Goal: Task Accomplishment & Management: Use online tool/utility

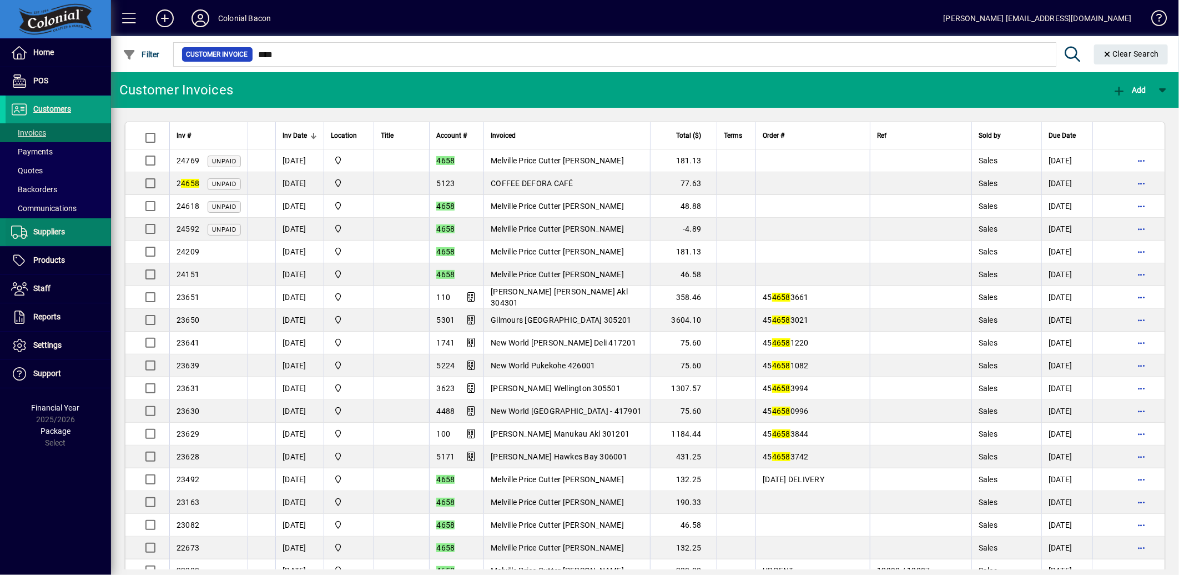
click at [37, 236] on span "Suppliers" at bounding box center [35, 231] width 59 height 13
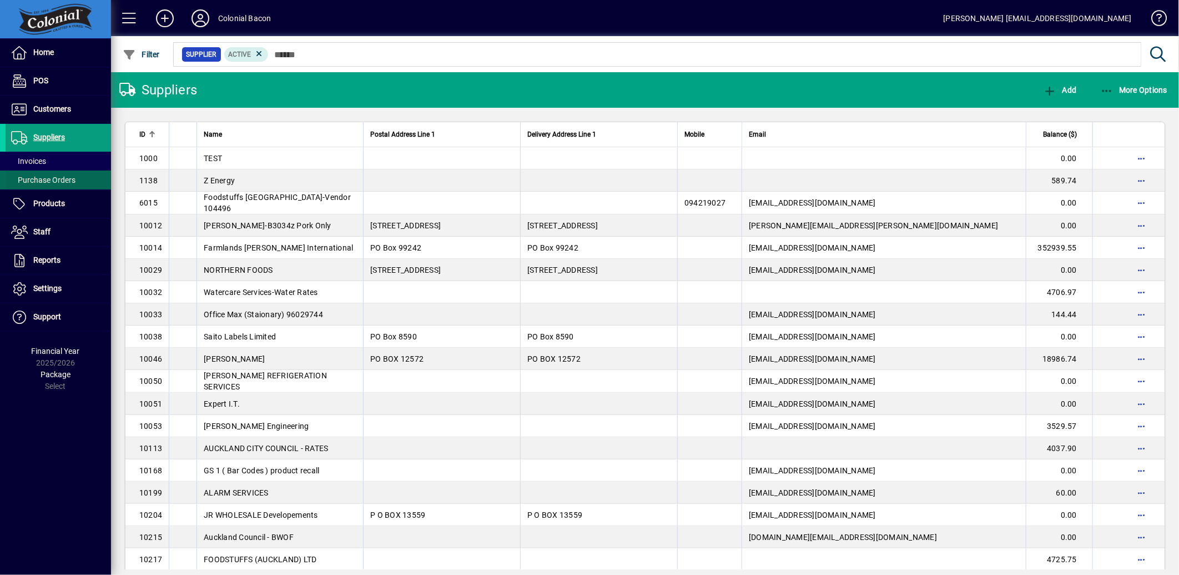
click at [52, 180] on span "Purchase Orders" at bounding box center [43, 179] width 64 height 9
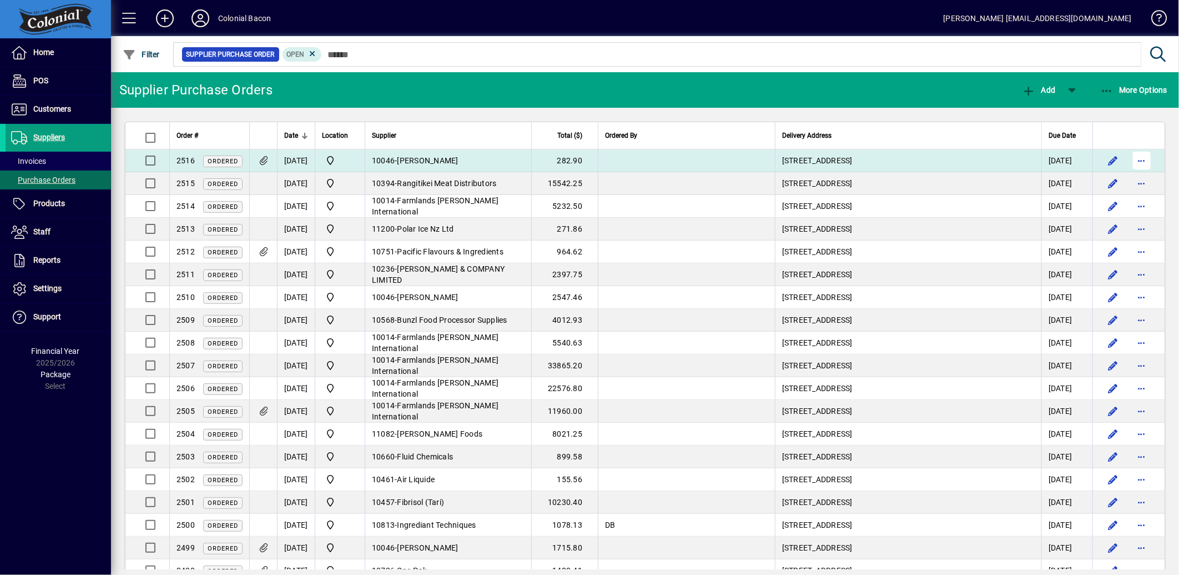
click at [1129, 158] on span "button" at bounding box center [1142, 160] width 27 height 27
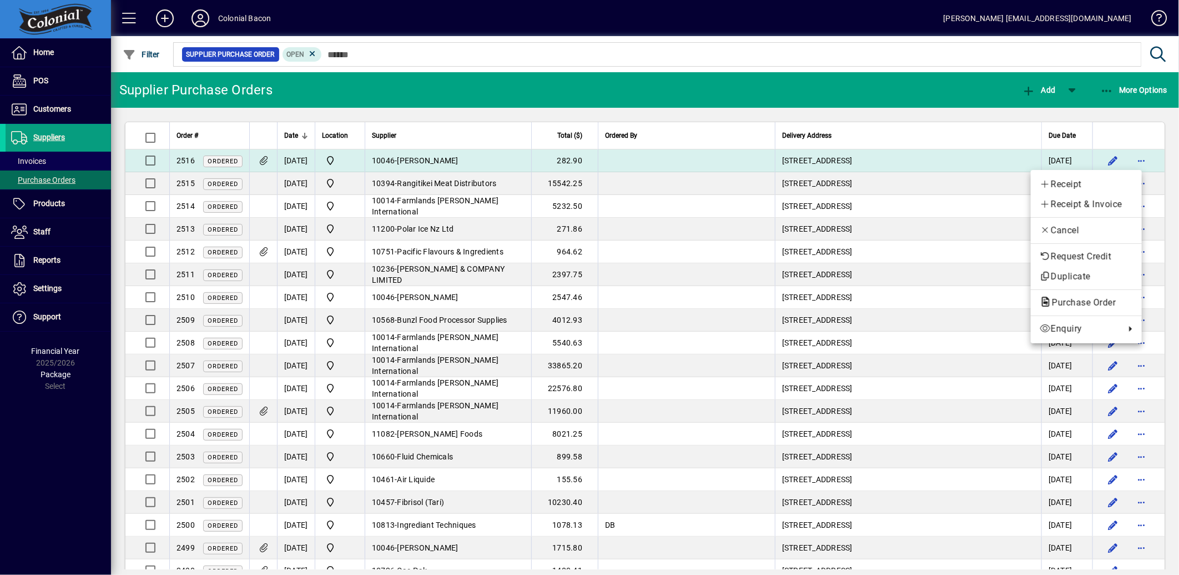
drag, startPoint x: 940, startPoint y: 158, endPoint x: 910, endPoint y: 163, distance: 30.4
click at [940, 158] on div at bounding box center [589, 287] width 1179 height 575
click at [298, 157] on td "[DATE]" at bounding box center [296, 160] width 38 height 23
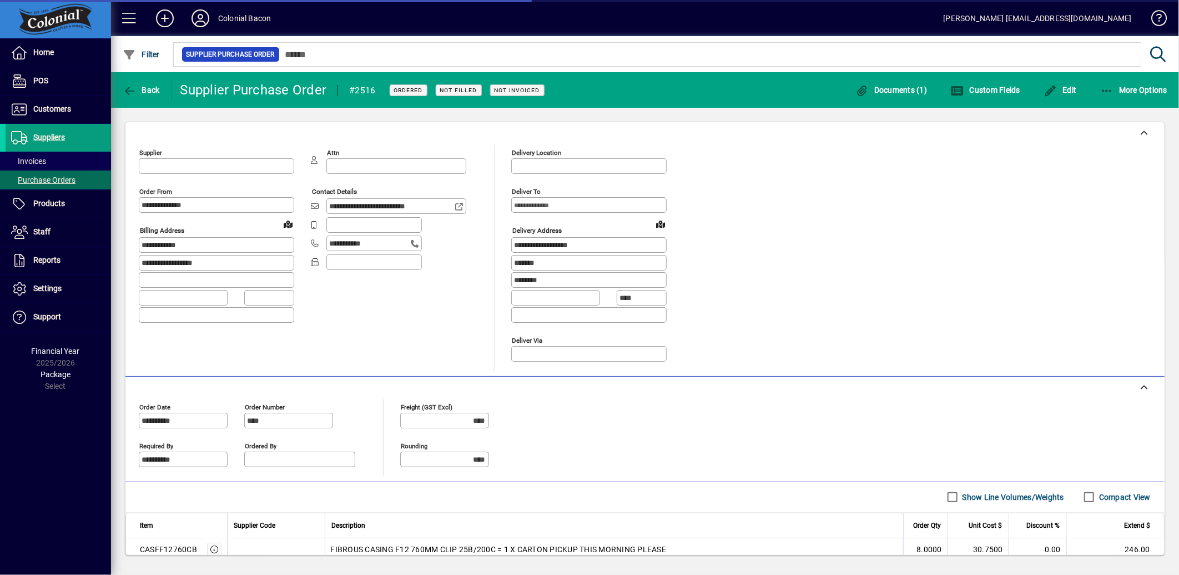
type input "**********"
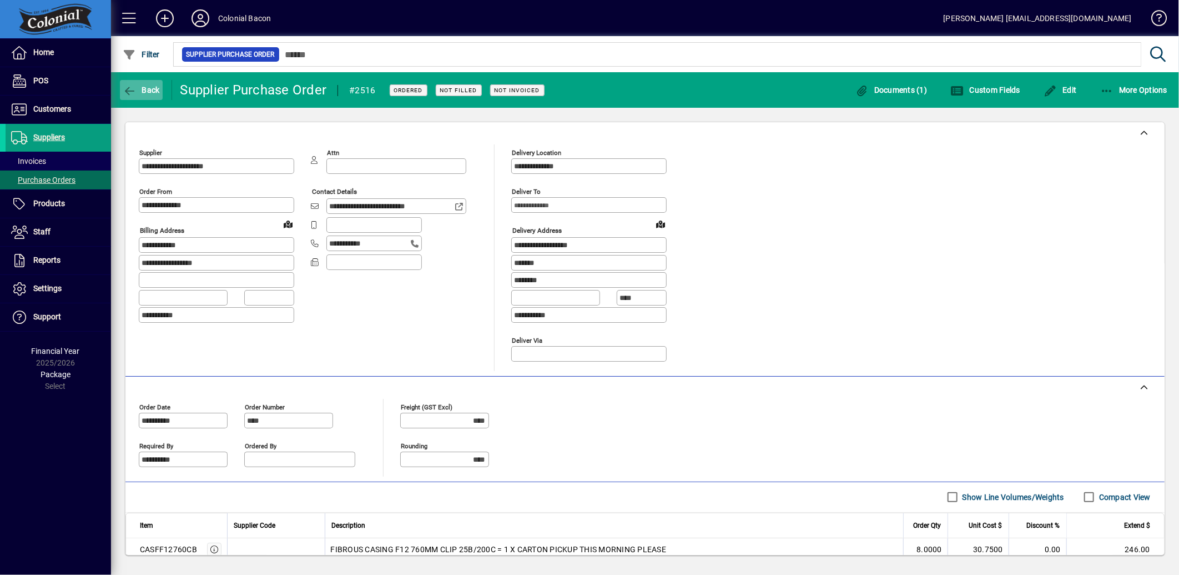
click at [153, 80] on span "button" at bounding box center [141, 90] width 43 height 27
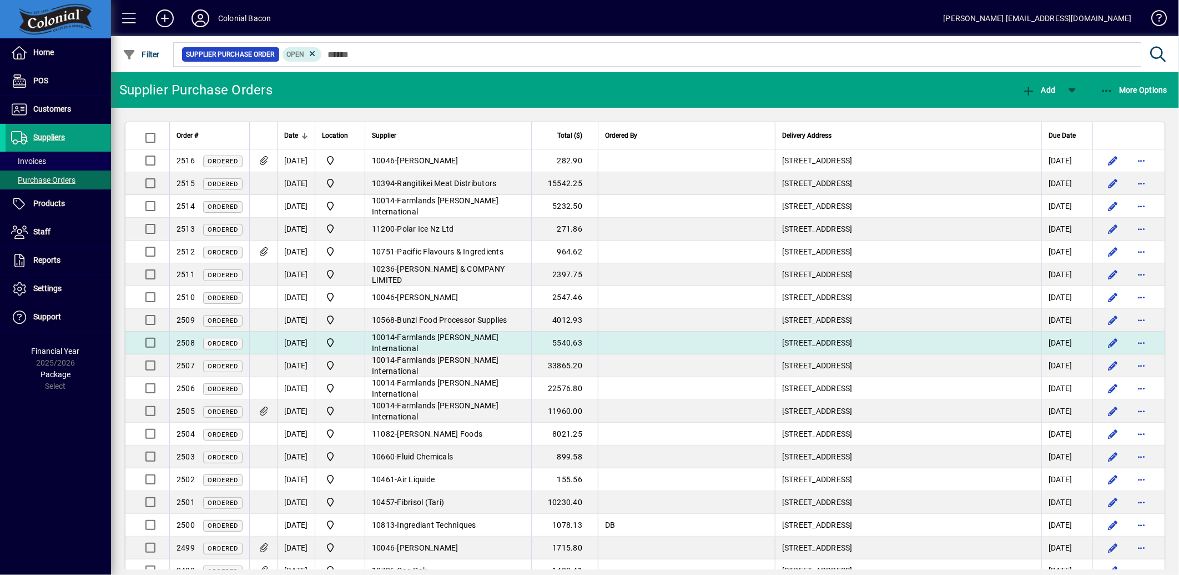
click at [492, 341] on span "Farmlands [PERSON_NAME] International" at bounding box center [435, 343] width 127 height 20
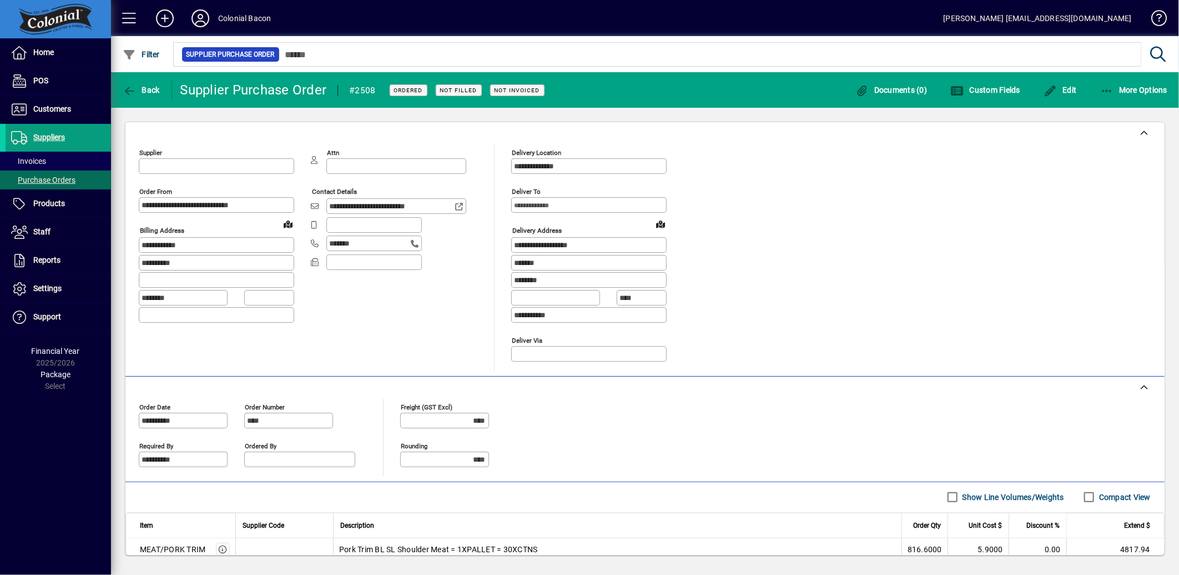
type input "**********"
click at [141, 93] on span "Back" at bounding box center [141, 89] width 37 height 9
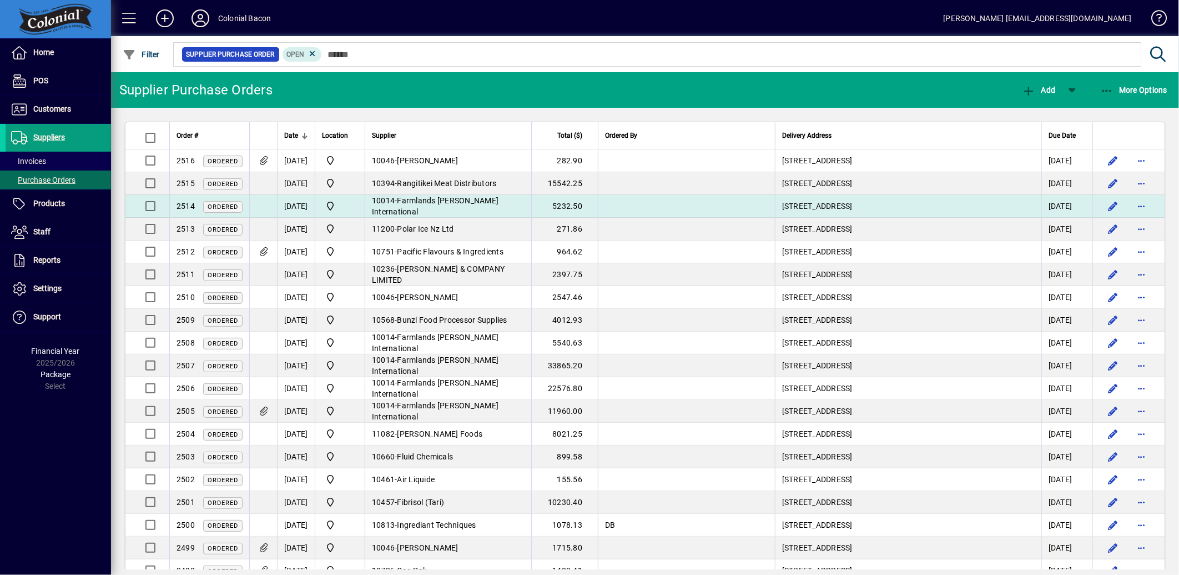
click at [480, 208] on span "Farmlands [PERSON_NAME] International" at bounding box center [435, 206] width 127 height 20
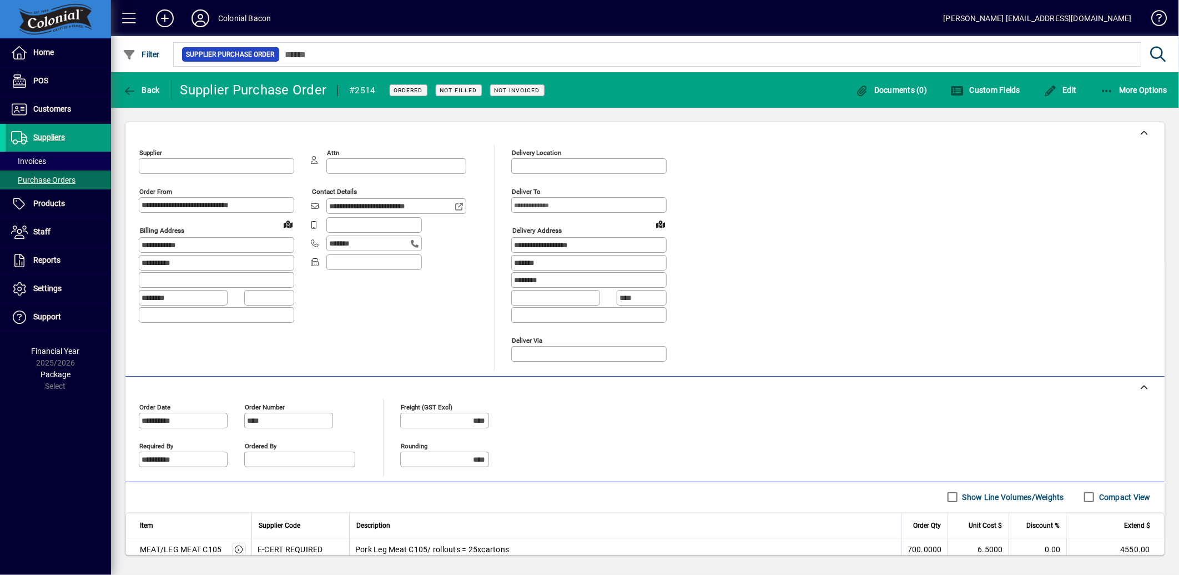
type input "**********"
click at [1112, 89] on icon "button" at bounding box center [1107, 90] width 14 height 11
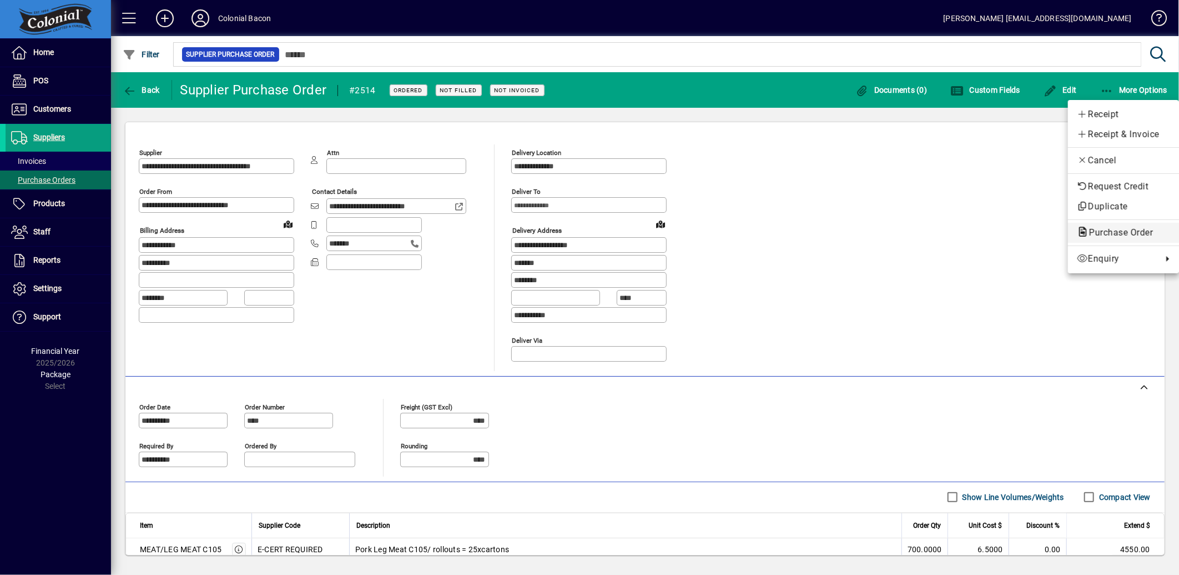
click at [1119, 226] on span "Purchase Order" at bounding box center [1123, 232] width 93 height 13
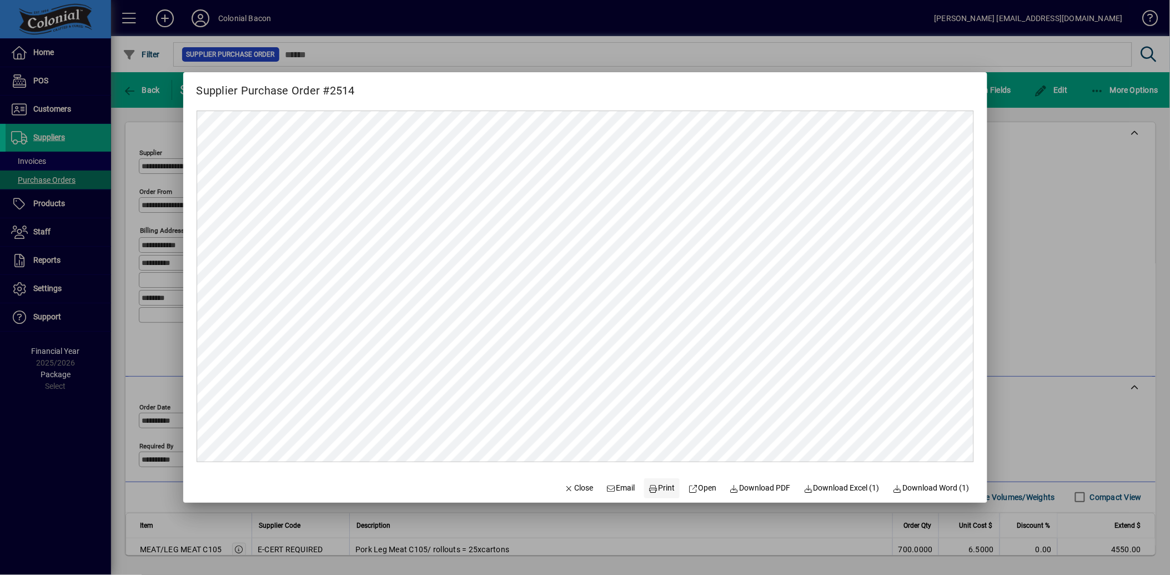
click at [658, 490] on span "Print" at bounding box center [661, 488] width 27 height 12
click at [567, 489] on span "Close" at bounding box center [579, 488] width 29 height 12
